Goal: Task Accomplishment & Management: Check status

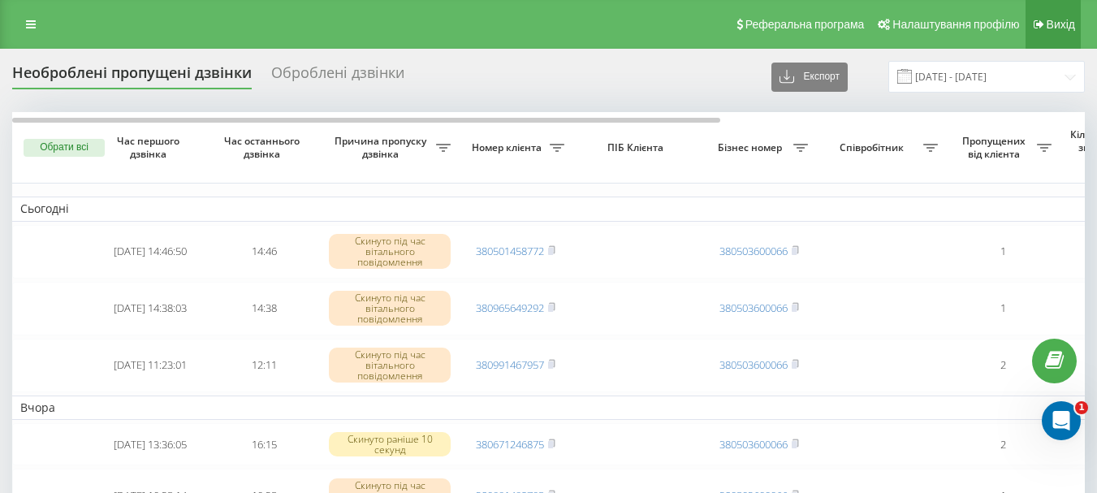
click at [1043, 19] on icon at bounding box center [1039, 24] width 11 height 11
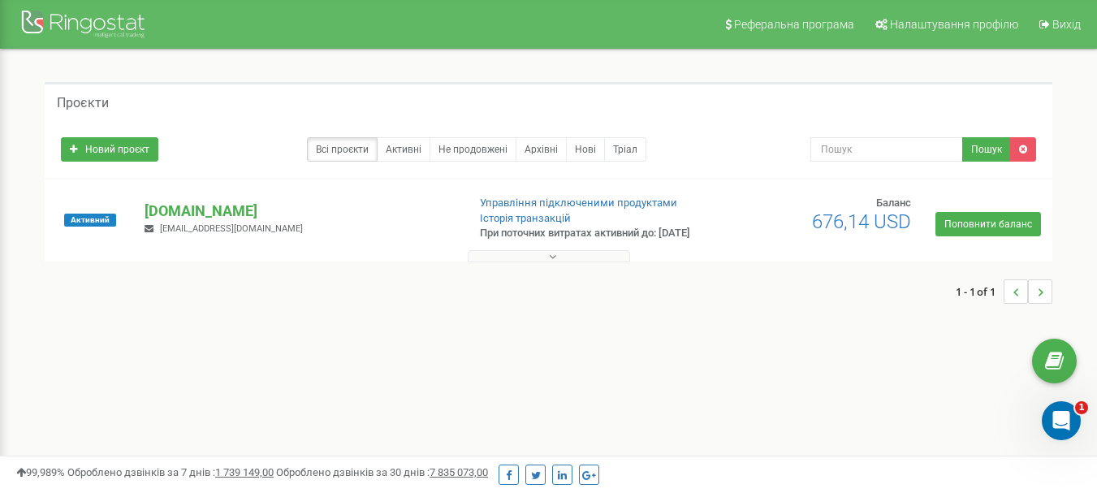
click at [555, 262] on icon at bounding box center [552, 256] width 7 height 11
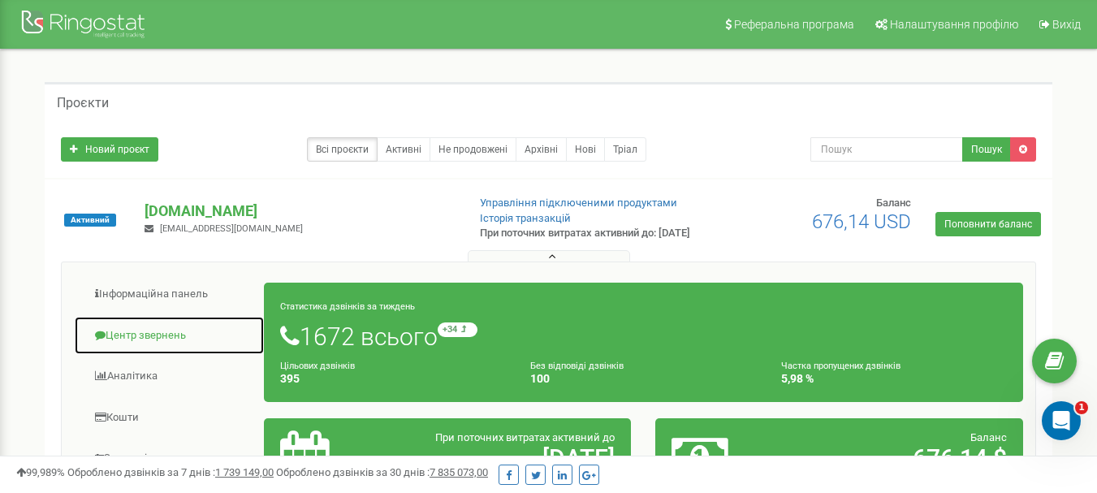
click at [166, 344] on link "Центр звернень" at bounding box center [169, 336] width 191 height 40
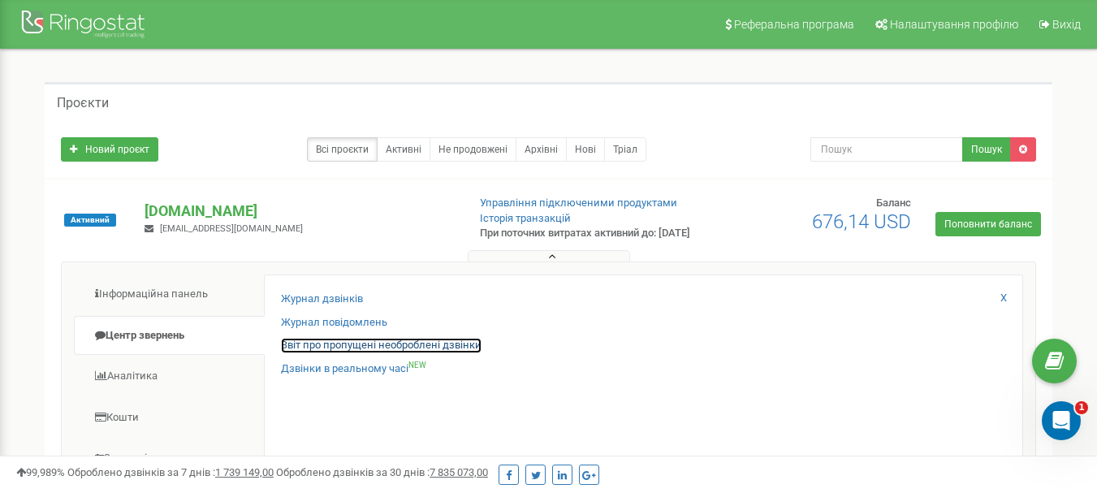
click at [318, 353] on link "Звіт про пропущені необроблені дзвінки" at bounding box center [381, 345] width 201 height 15
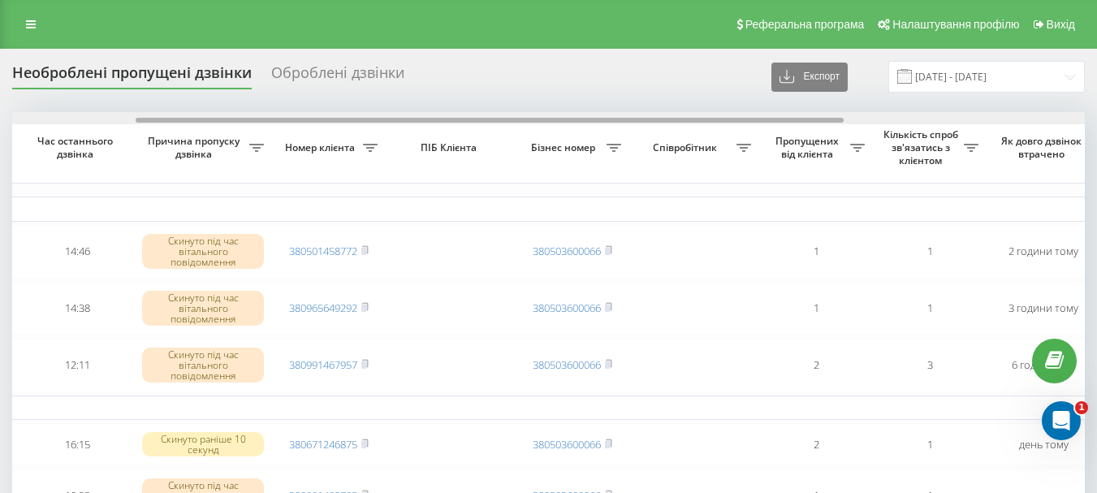
drag, startPoint x: 494, startPoint y: 119, endPoint x: 536, endPoint y: 85, distance: 53.6
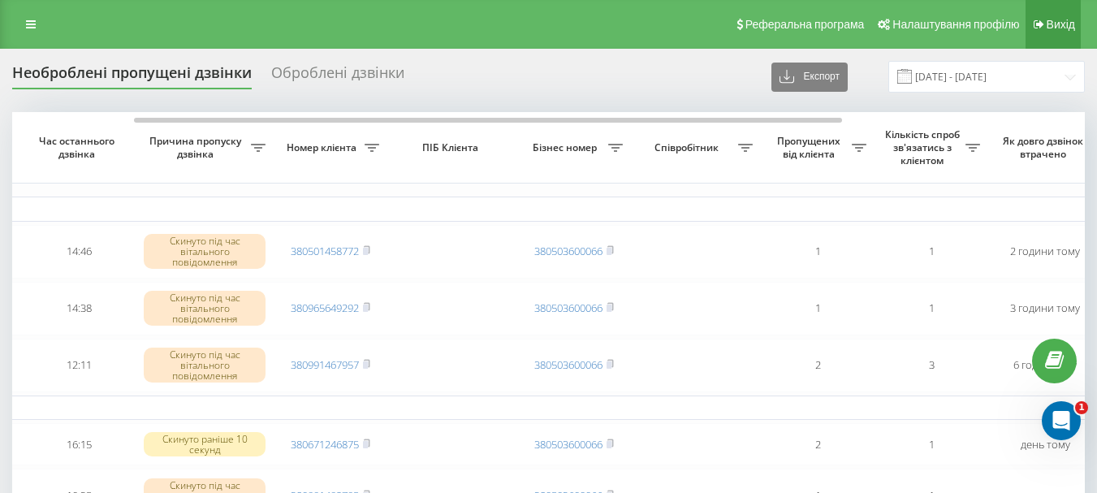
click at [1069, 19] on span "Вихід" at bounding box center [1061, 24] width 28 height 13
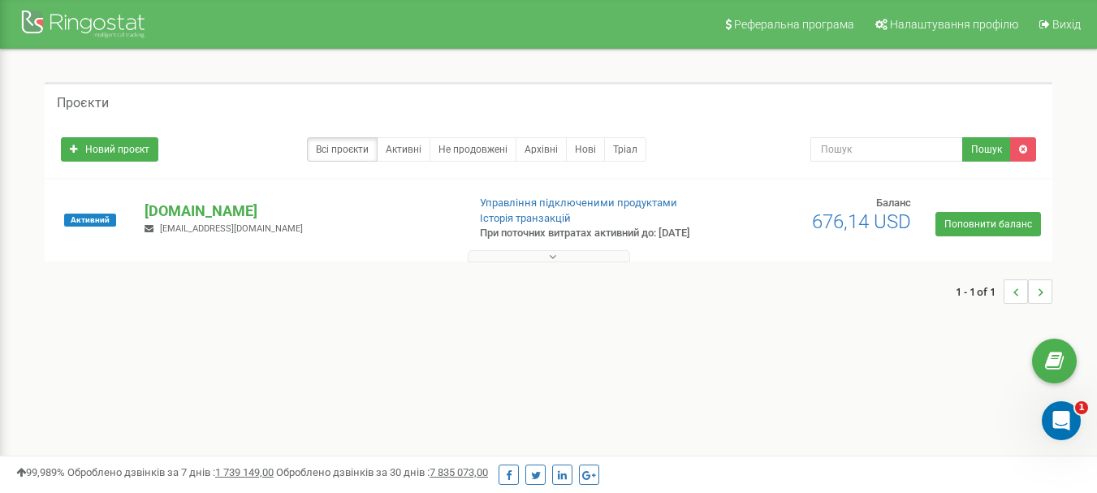
click at [549, 262] on icon at bounding box center [552, 256] width 7 height 11
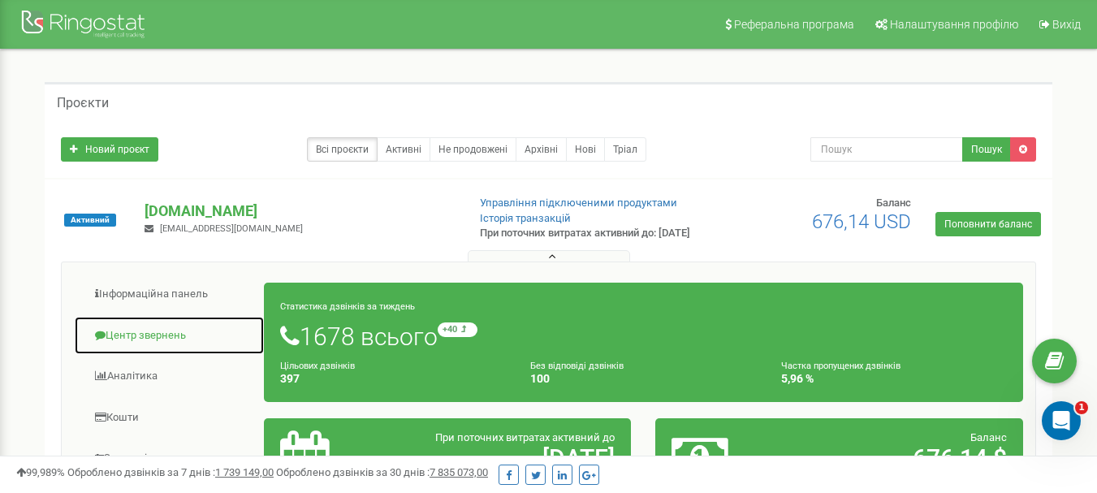
click at [145, 351] on link "Центр звернень" at bounding box center [169, 336] width 191 height 40
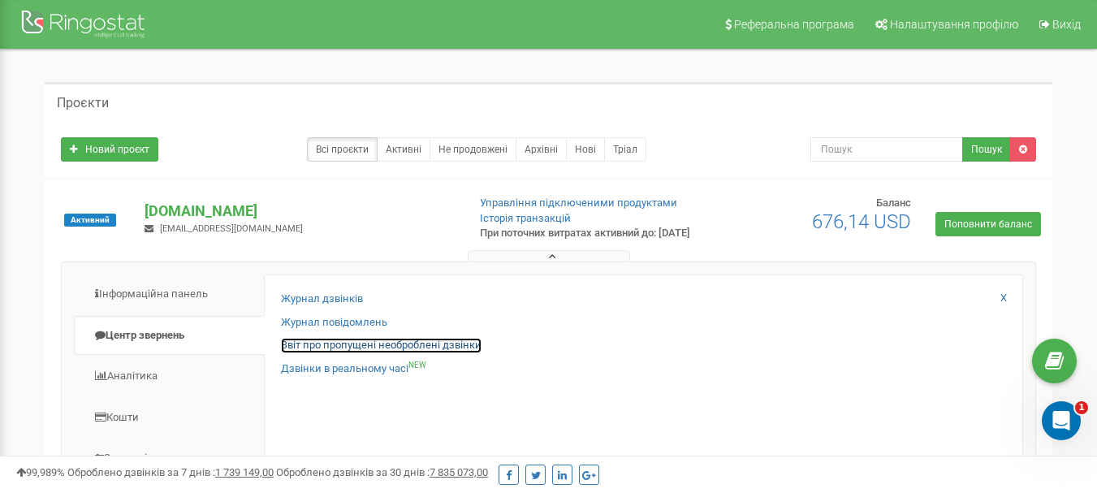
click at [368, 353] on link "Звіт про пропущені необроблені дзвінки" at bounding box center [381, 345] width 201 height 15
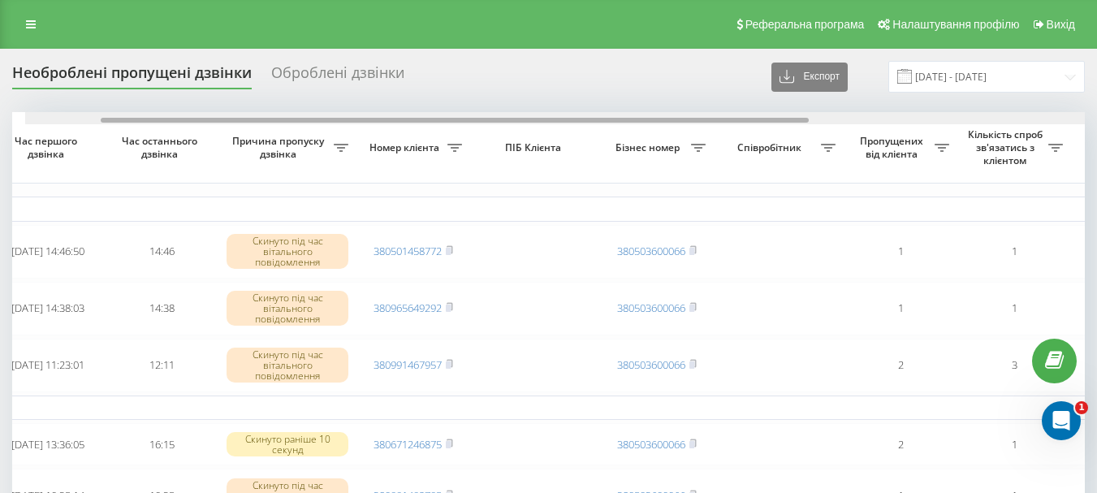
scroll to position [0, 115]
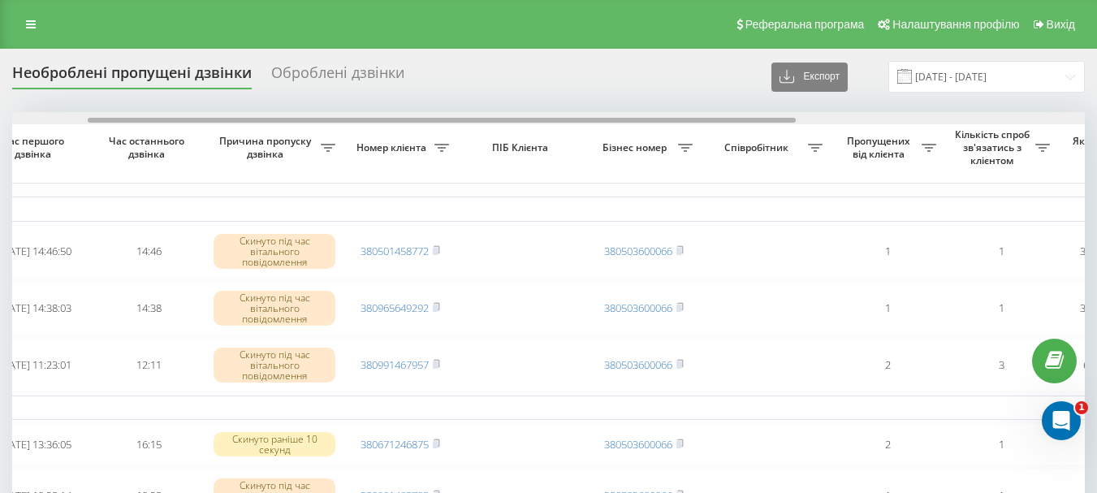
drag, startPoint x: 584, startPoint y: 118, endPoint x: 660, endPoint y: 111, distance: 76.6
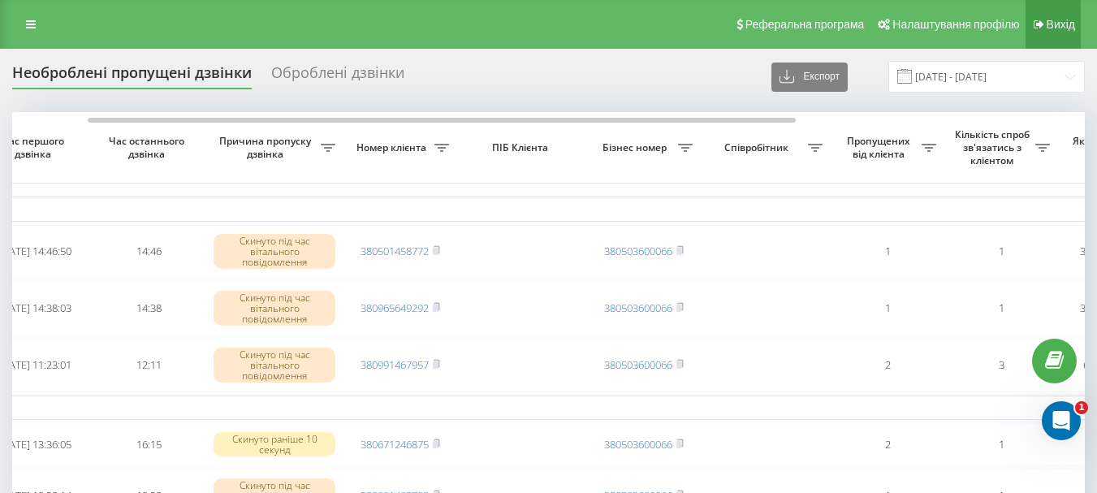
click at [1065, 35] on link "Вихід" at bounding box center [1052, 24] width 55 height 49
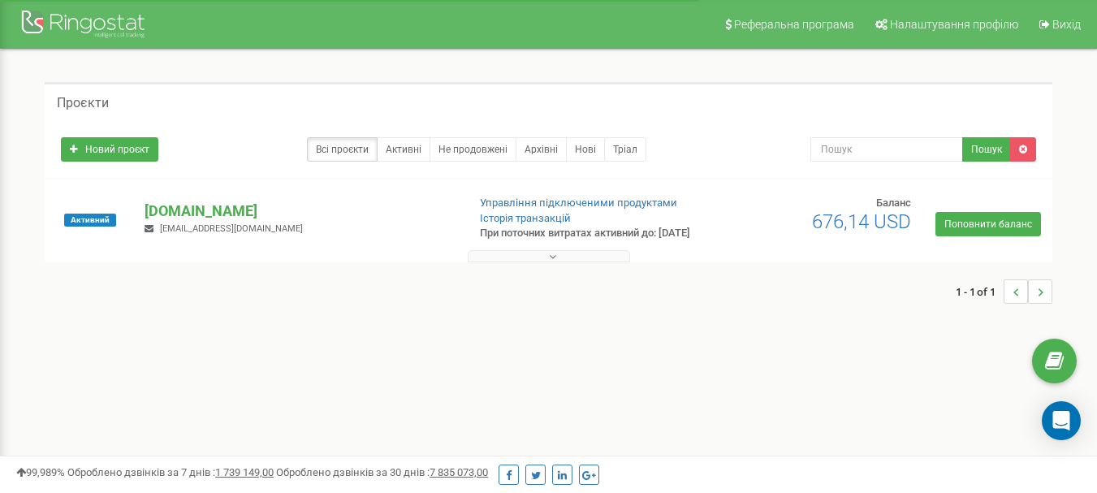
click at [554, 262] on icon at bounding box center [552, 256] width 7 height 11
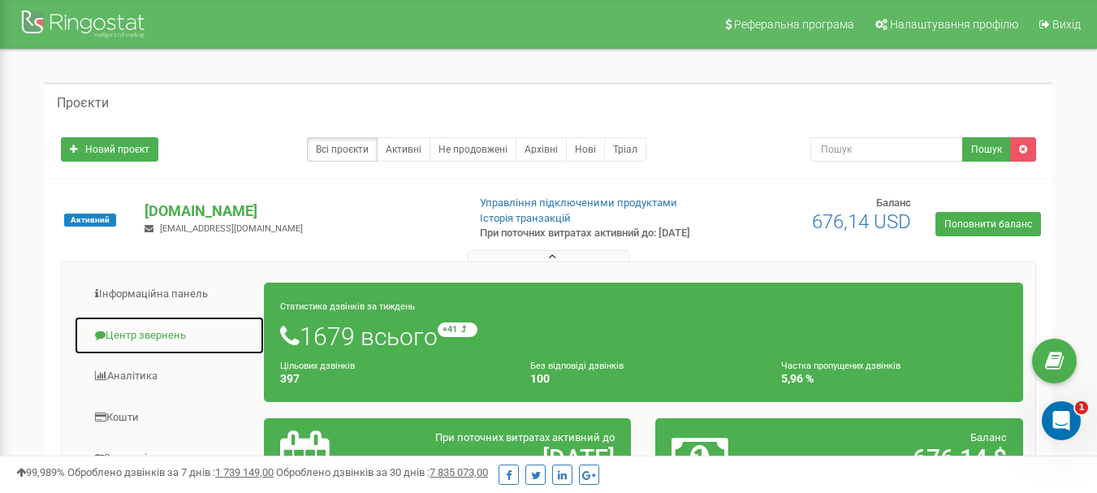
click at [163, 351] on link "Центр звернень" at bounding box center [169, 336] width 191 height 40
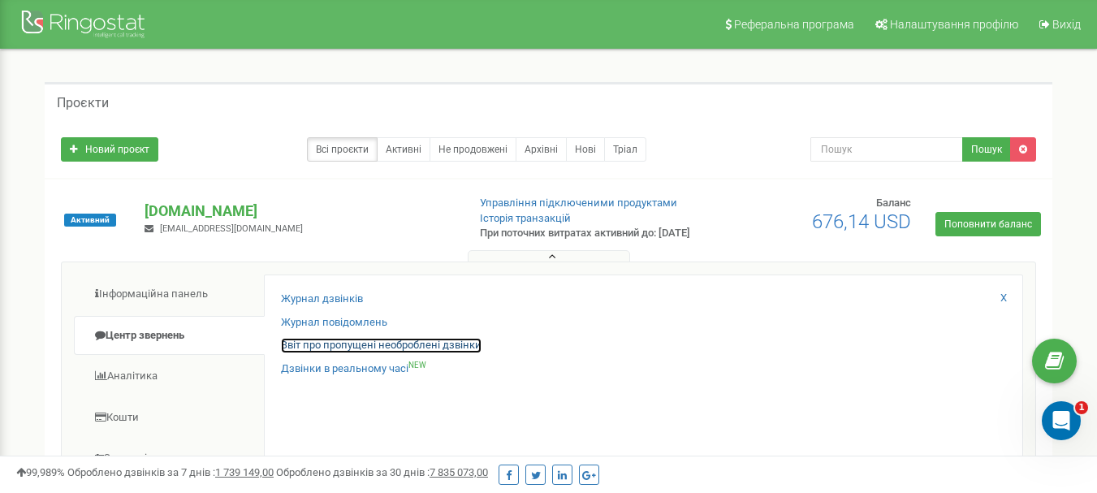
click at [326, 353] on link "Звіт про пропущені необроблені дзвінки" at bounding box center [381, 345] width 201 height 15
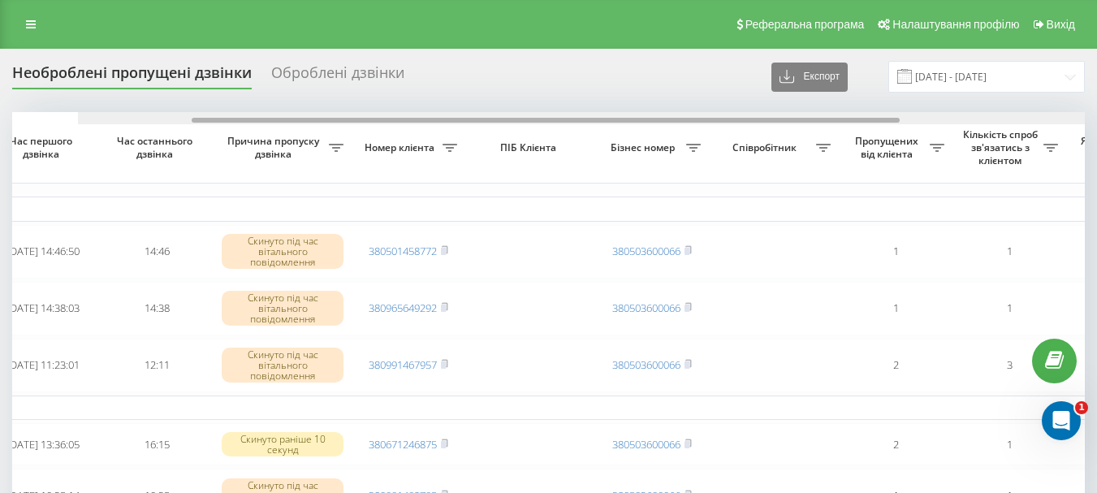
scroll to position [0, 182]
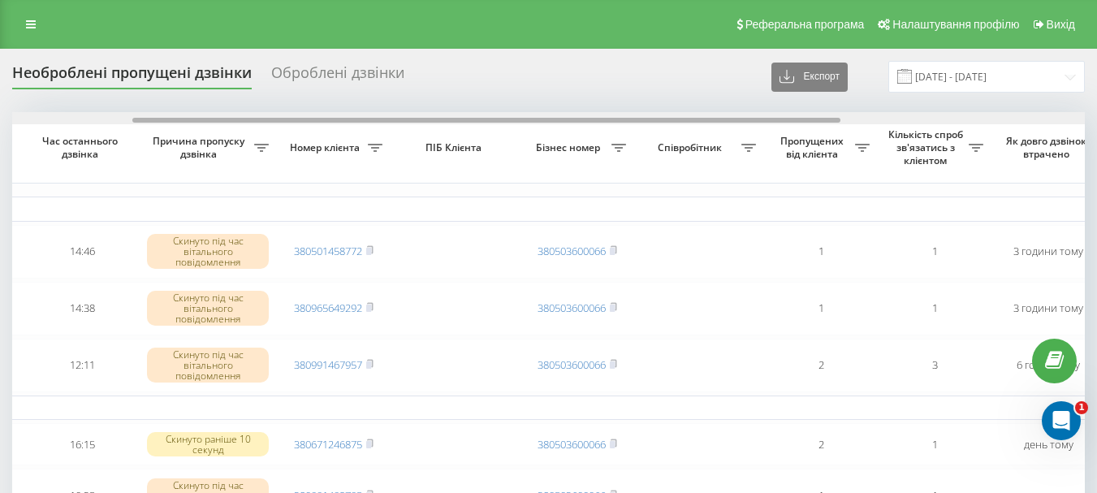
drag, startPoint x: 676, startPoint y: 119, endPoint x: 792, endPoint y: 110, distance: 117.3
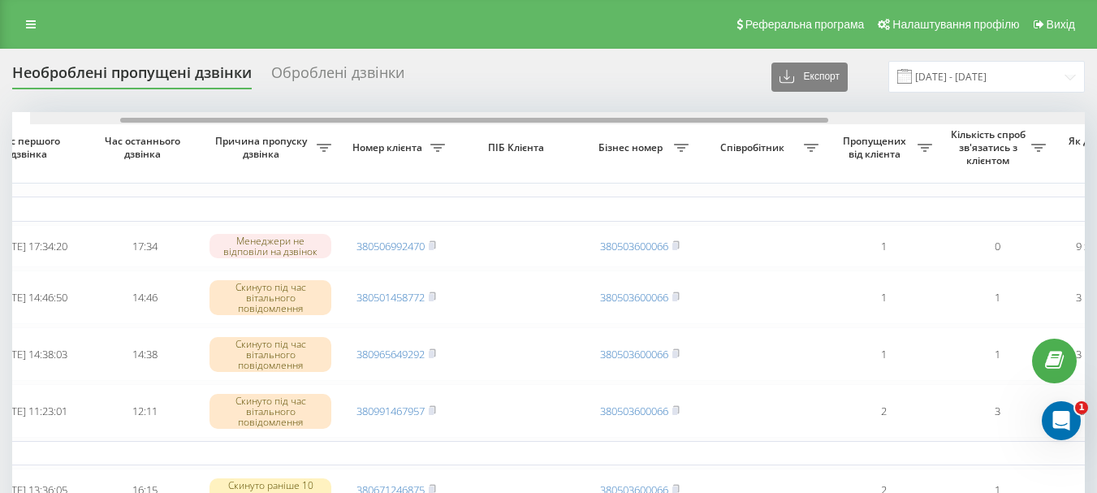
scroll to position [0, 144]
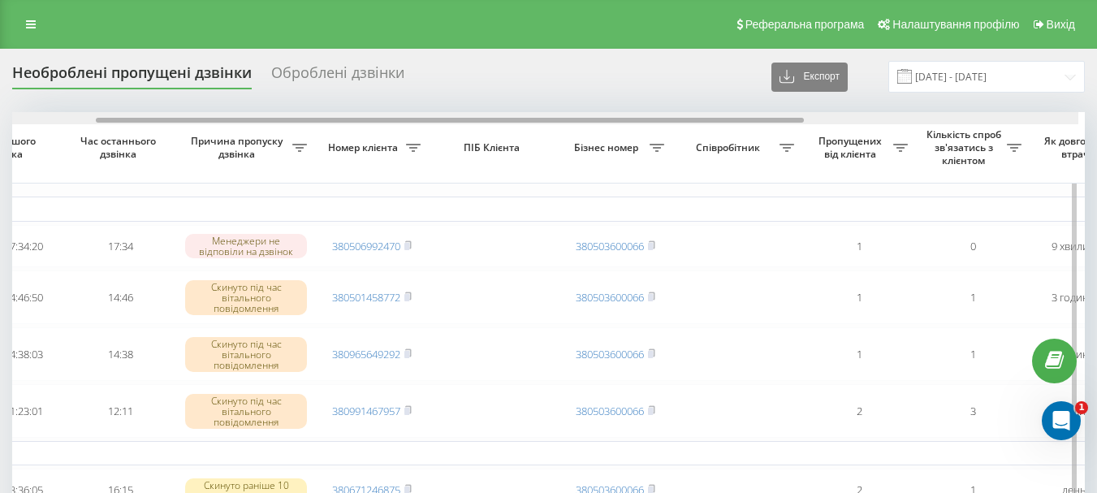
drag, startPoint x: 430, startPoint y: 121, endPoint x: 484, endPoint y: 147, distance: 59.6
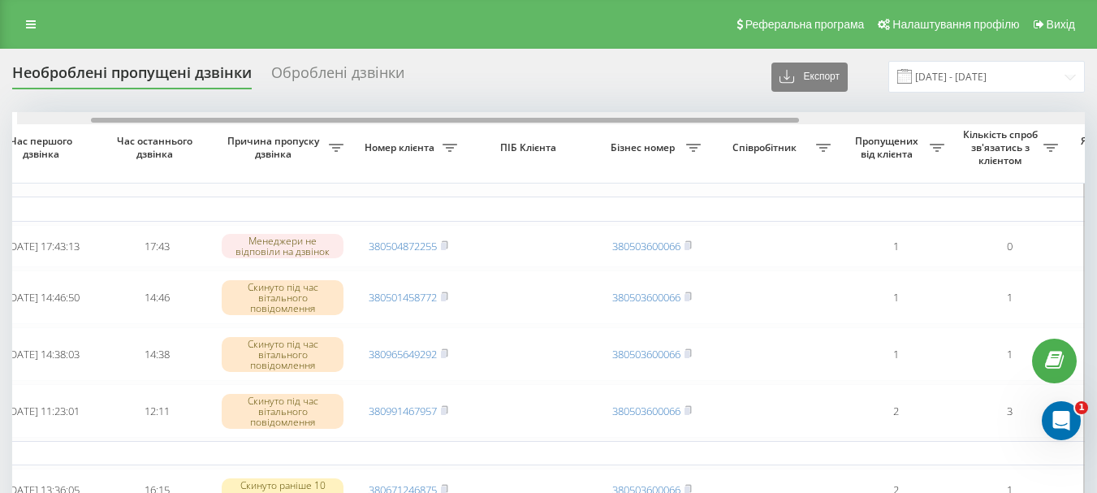
scroll to position [0, 118]
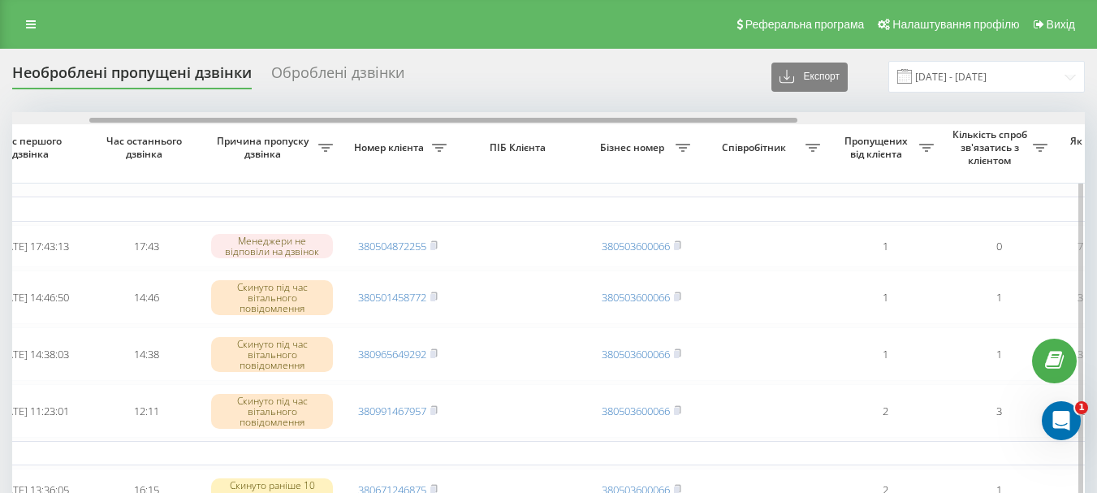
drag, startPoint x: 657, startPoint y: 120, endPoint x: 735, endPoint y: 121, distance: 78.0
click at [735, 121] on div at bounding box center [443, 120] width 708 height 5
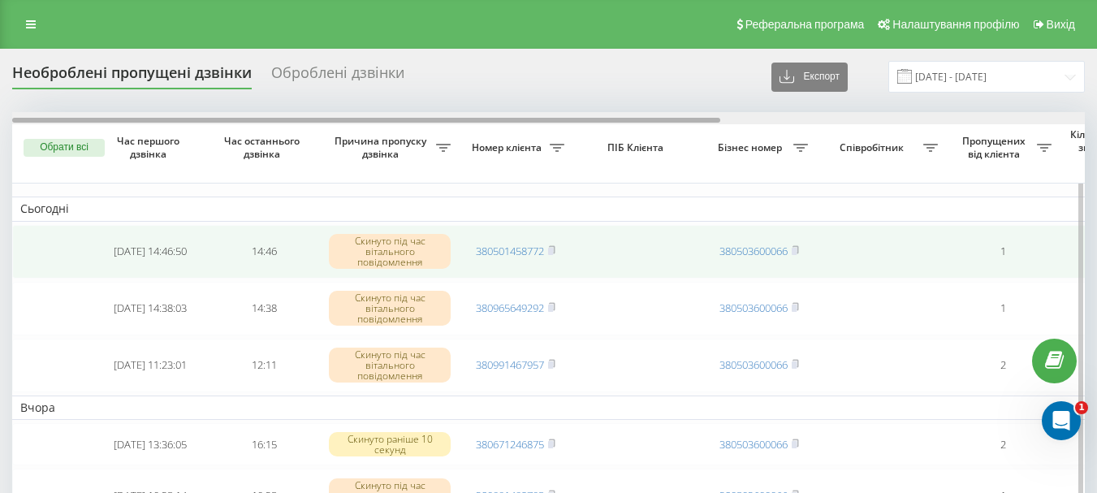
drag, startPoint x: 421, startPoint y: 122, endPoint x: 646, endPoint y: 234, distance: 251.3
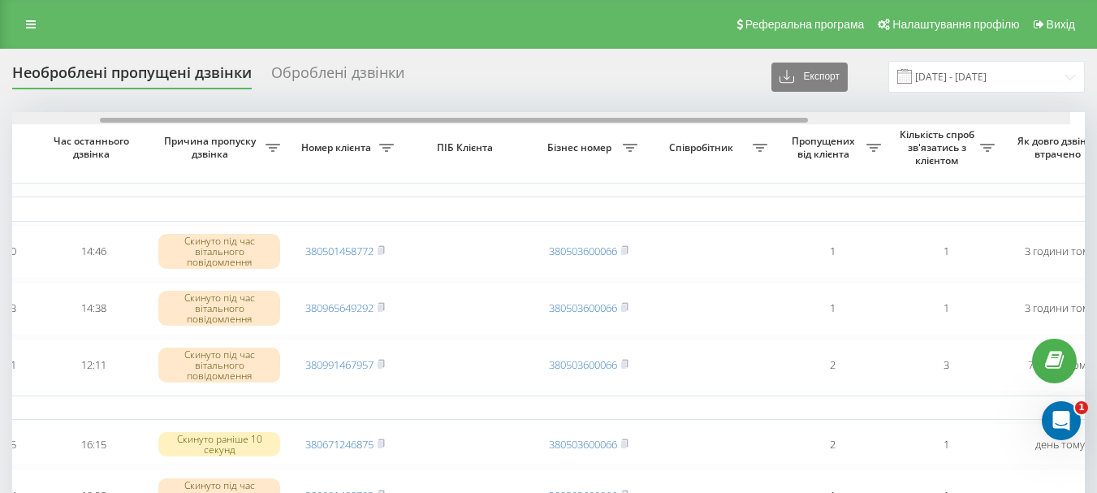
scroll to position [0, 175]
drag, startPoint x: 706, startPoint y: 119, endPoint x: 821, endPoint y: 100, distance: 116.9
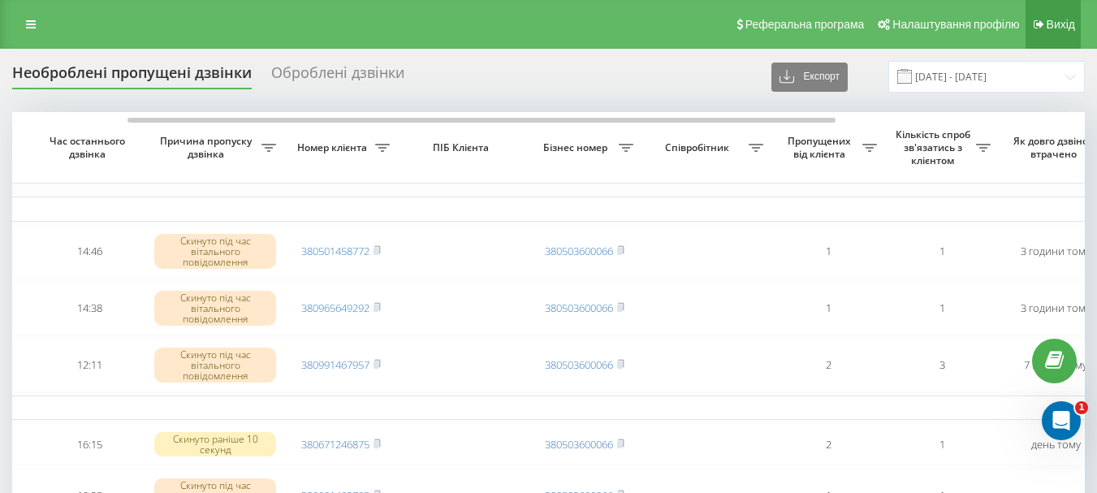
click at [1064, 4] on link "Вихід" at bounding box center [1052, 24] width 55 height 49
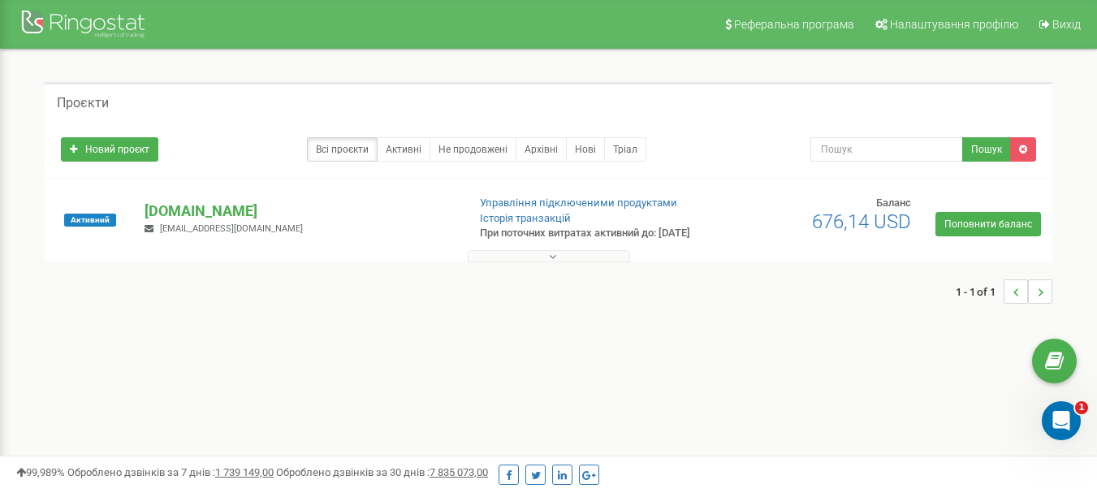
click at [556, 262] on button at bounding box center [549, 256] width 162 height 12
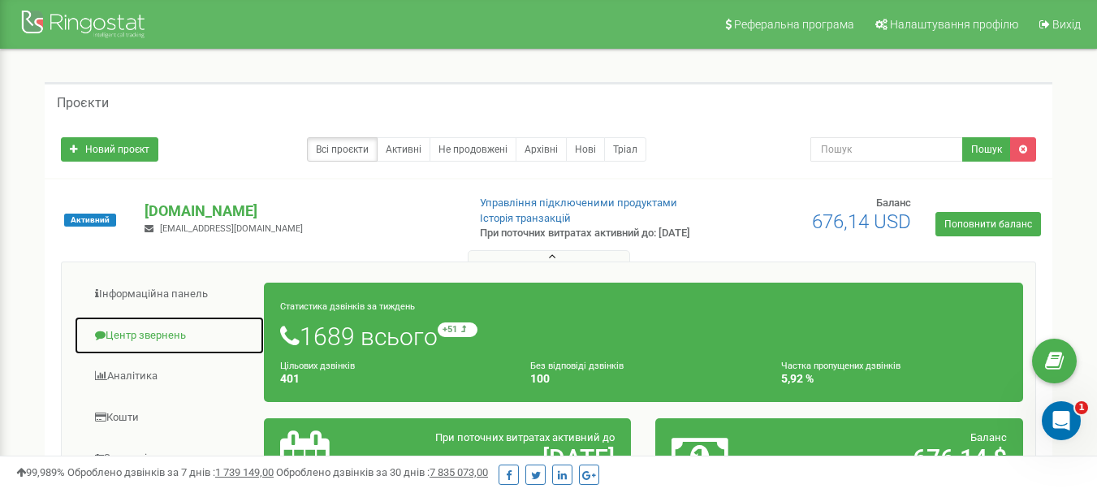
click at [190, 349] on link "Центр звернень" at bounding box center [169, 336] width 191 height 40
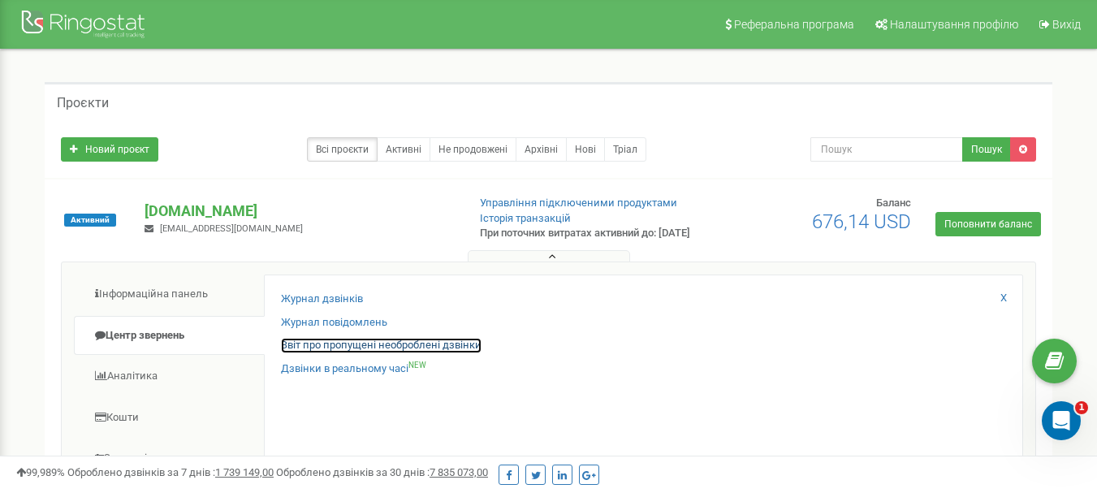
click at [349, 353] on link "Звіт про пропущені необроблені дзвінки" at bounding box center [381, 345] width 201 height 15
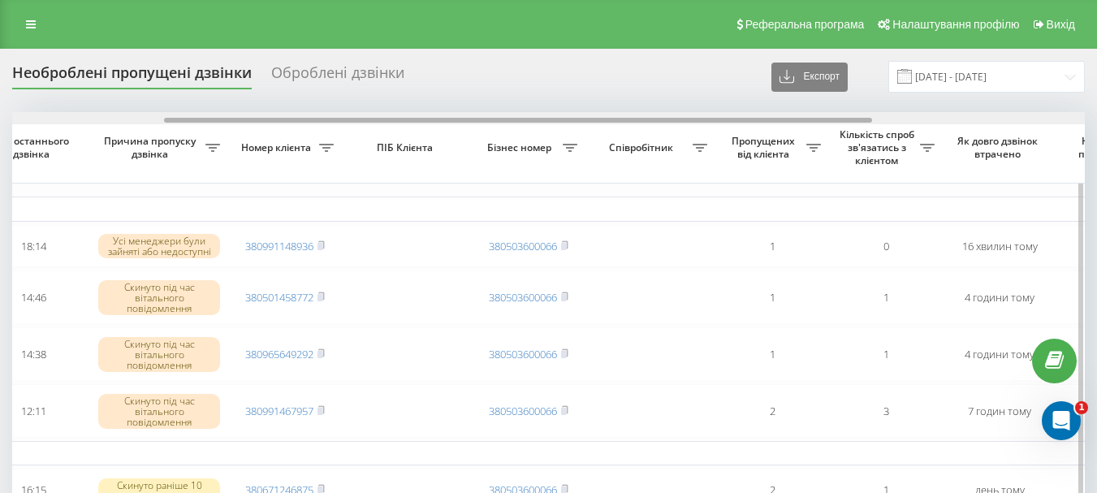
click at [603, 119] on div at bounding box center [518, 120] width 708 height 5
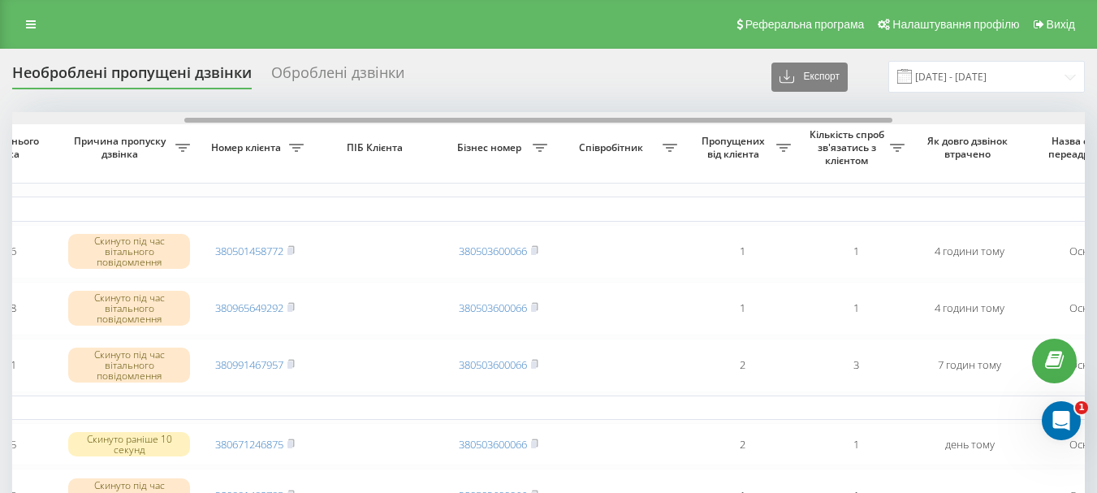
scroll to position [0, 19]
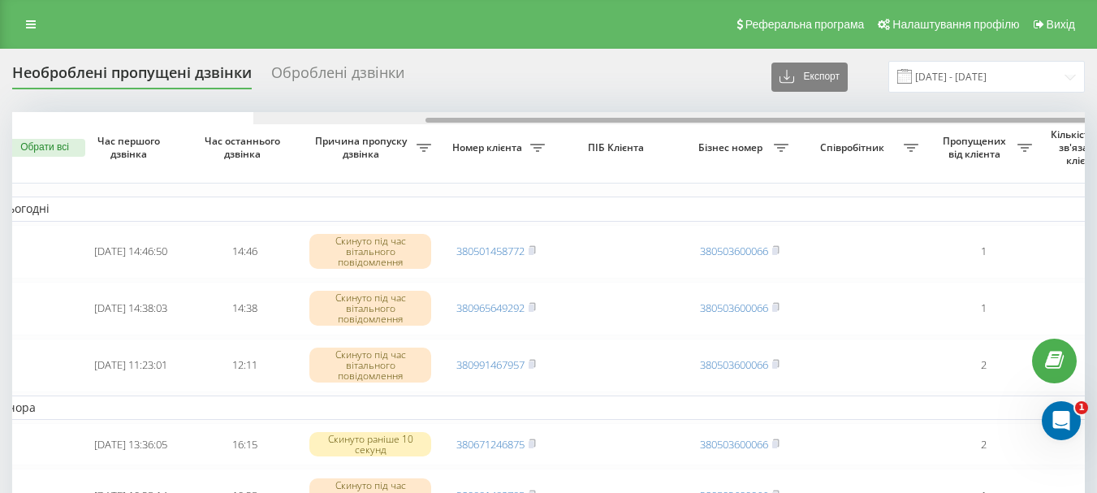
drag, startPoint x: 488, startPoint y: 118, endPoint x: 205, endPoint y: 92, distance: 283.8
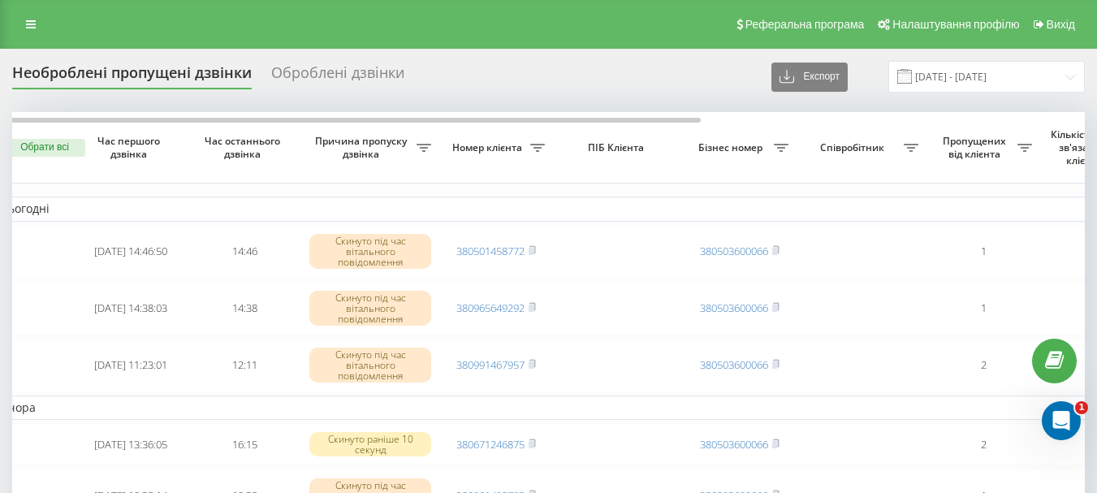
scroll to position [0, 0]
